Goal: Task Accomplishment & Management: Manage account settings

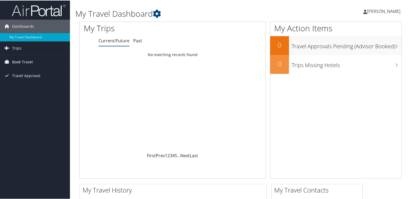
click at [25, 62] on span "Book Travel" at bounding box center [22, 61] width 21 height 13
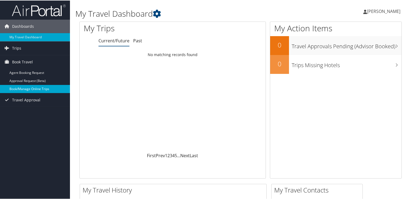
click at [29, 90] on link "Book/Manage Online Trips" at bounding box center [35, 88] width 70 height 8
click at [22, 88] on link "Book/Manage Online Trips" at bounding box center [35, 88] width 70 height 8
click at [386, 11] on span "[PERSON_NAME]" at bounding box center [383, 11] width 33 height 6
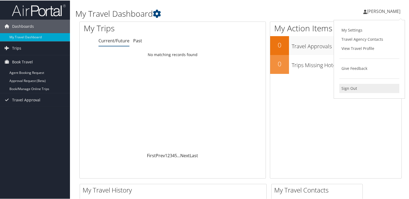
click at [349, 86] on link "Sign Out" at bounding box center [370, 87] width 60 height 9
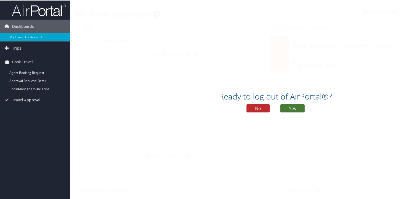
click at [296, 109] on button "Yes" at bounding box center [293, 108] width 24 height 8
